Goal: Information Seeking & Learning: Learn about a topic

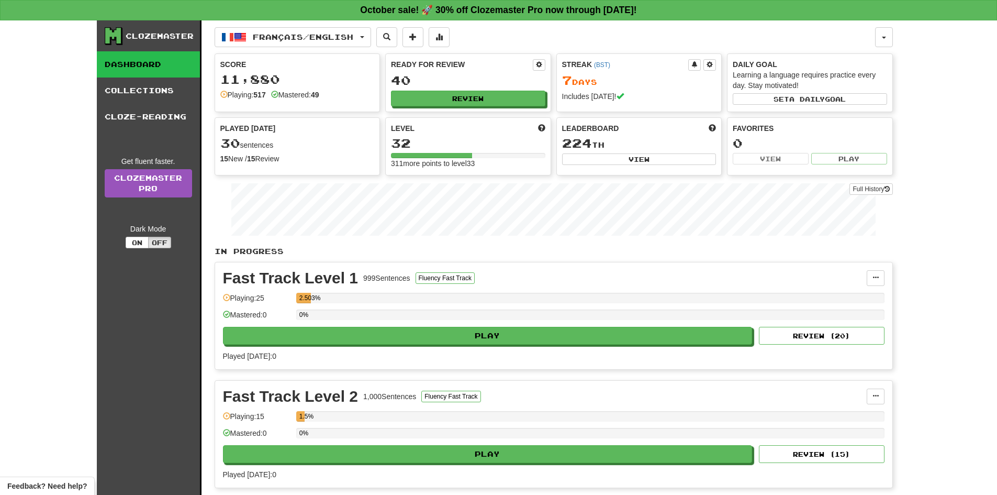
click at [845, 50] on div "Français / English 한국어 / Français Streak: 1 Review: 16 Points [DATE]: 0 한국어 / E…" at bounding box center [554, 397] width 678 height 754
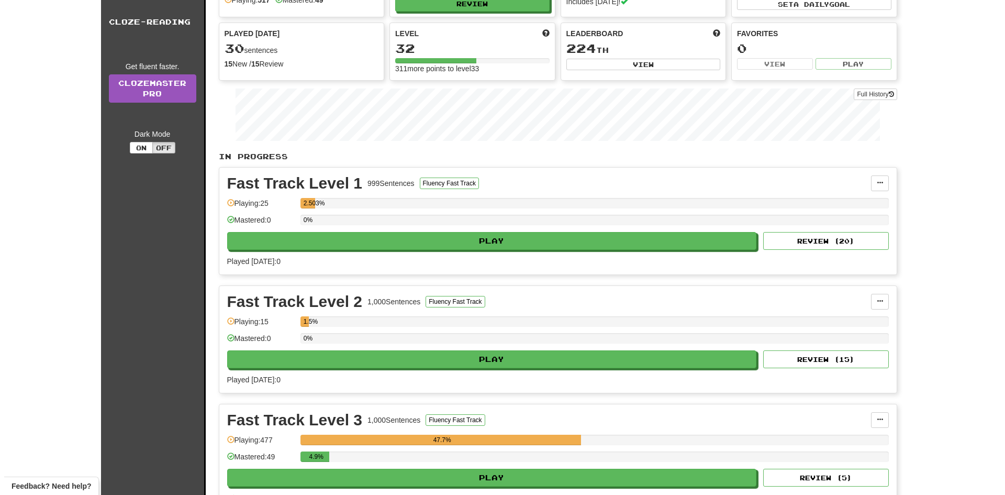
scroll to position [314, 0]
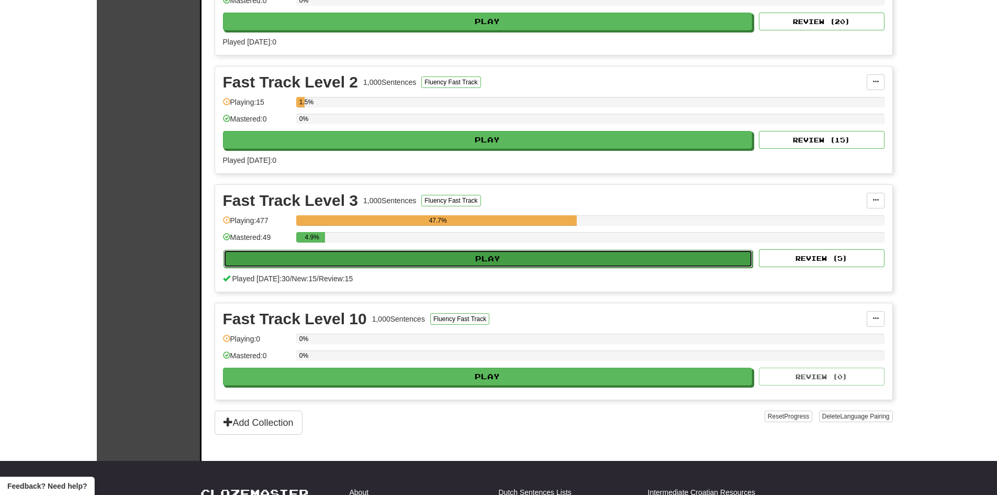
click at [408, 250] on button "Play" at bounding box center [488, 259] width 530 height 18
select select "**"
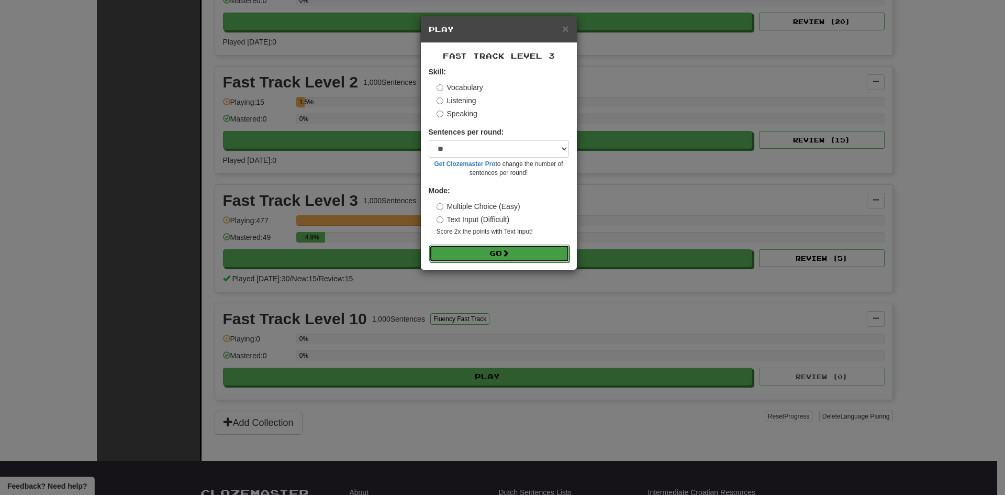
click at [544, 251] on button "Go" at bounding box center [499, 253] width 140 height 18
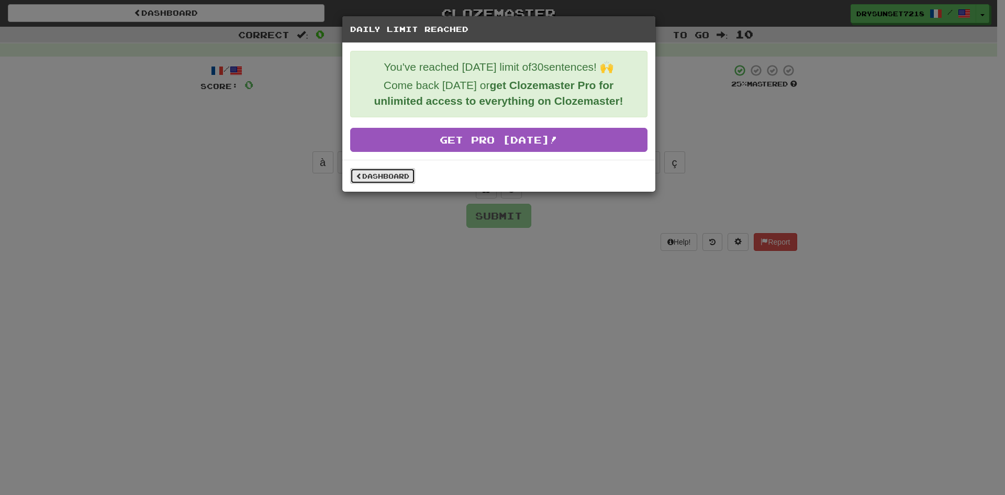
click at [375, 172] on link "Dashboard" at bounding box center [382, 176] width 65 height 16
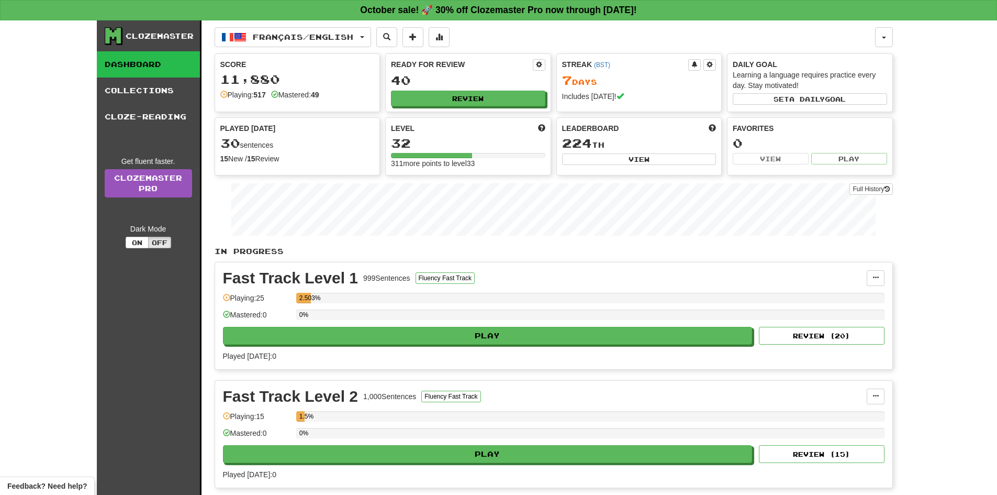
click at [261, 50] on div "Français / English 한국어 / Français Streak: 1 Review: 16 Points [DATE]: 0 한국어 / E…" at bounding box center [554, 397] width 678 height 754
click at [262, 43] on button "Français / English" at bounding box center [293, 37] width 156 height 20
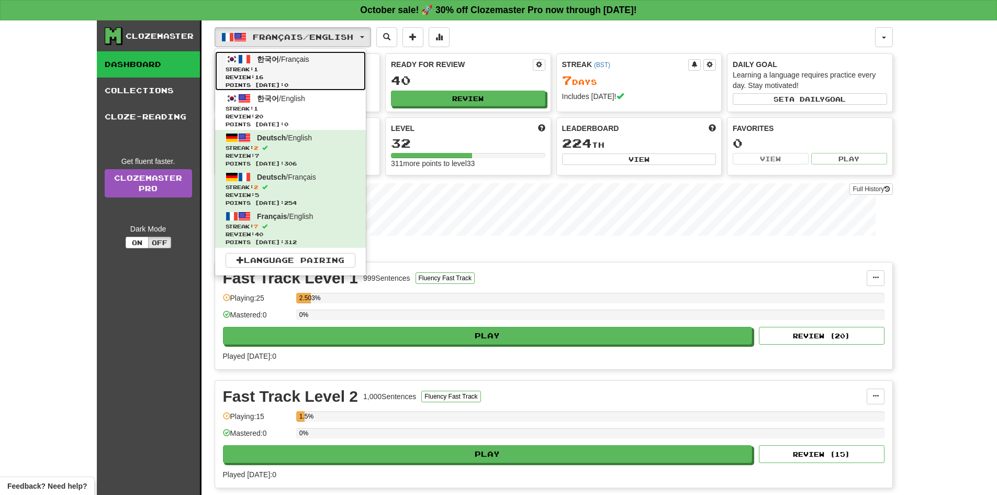
click at [265, 86] on span "Points today: 0" at bounding box center [291, 85] width 130 height 8
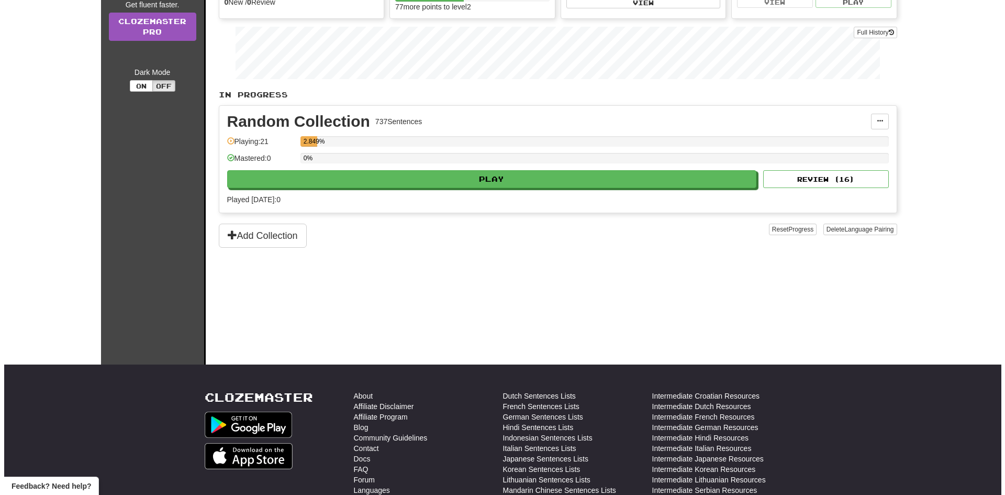
scroll to position [157, 0]
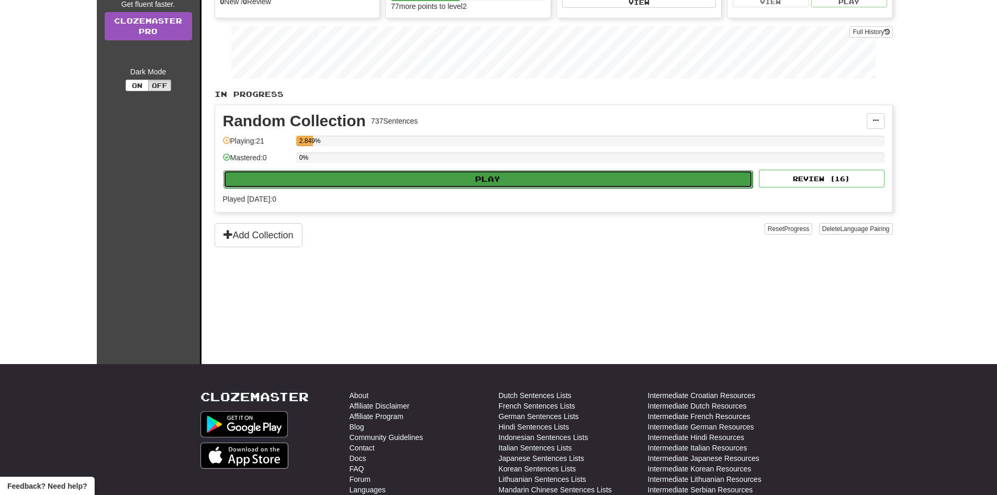
click at [409, 172] on button "Play" at bounding box center [488, 179] width 530 height 18
select select "**"
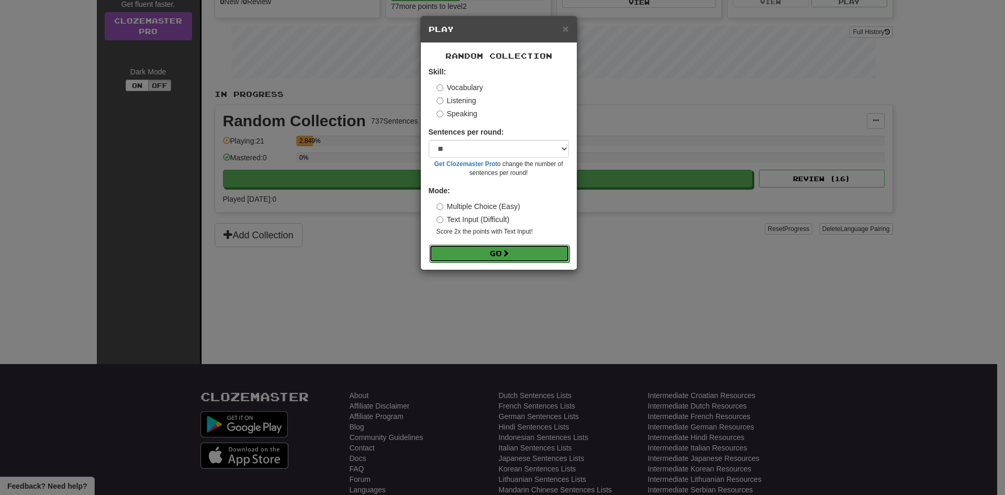
click at [497, 252] on button "Go" at bounding box center [499, 253] width 140 height 18
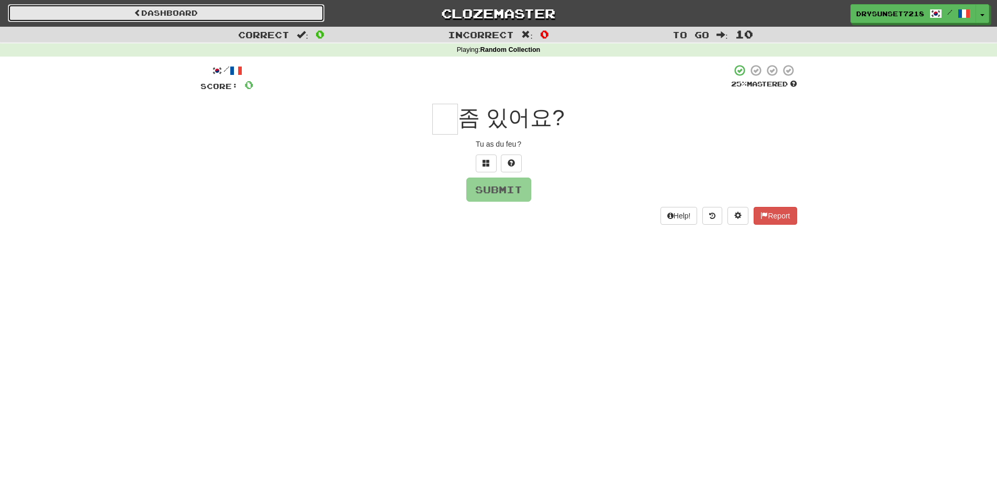
click at [272, 7] on link "Dashboard" at bounding box center [166, 13] width 317 height 18
